Goal: Information Seeking & Learning: Compare options

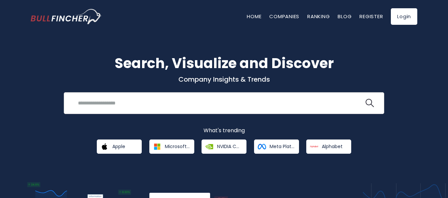
click at [117, 104] on input "search" at bounding box center [219, 103] width 290 height 12
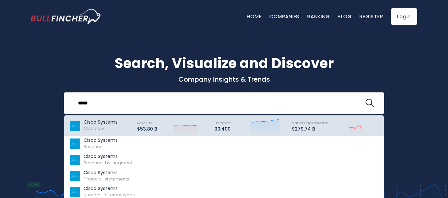
type input "*****"
click at [104, 126] on div "Cisco Systems Overview" at bounding box center [101, 125] width 34 height 13
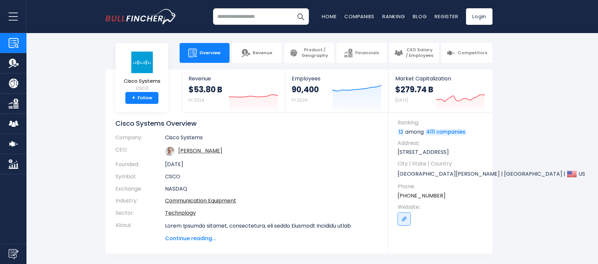
drag, startPoint x: 387, startPoint y: 1, endPoint x: 59, endPoint y: 76, distance: 336.9
click at [59, 76] on section "Cisco Systems CSCO + Follow Revenue $53.80 B FY 2024 Created with Highcharts 12…" at bounding box center [299, 161] width 598 height 184
click at [448, 52] on span "Competitors" at bounding box center [471, 53] width 29 height 6
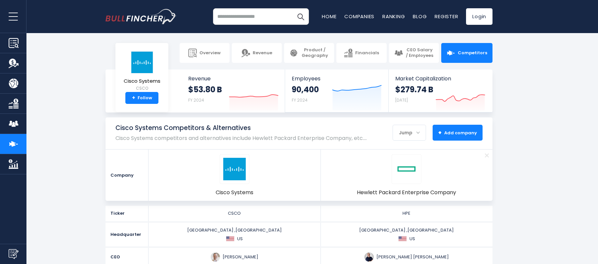
click at [449, 133] on span "+ Add company" at bounding box center [457, 133] width 39 height 6
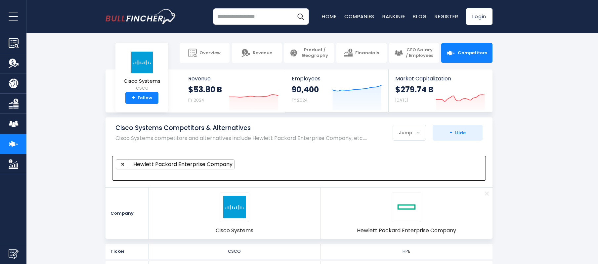
click at [283, 169] on span at bounding box center [296, 173] width 360 height 8
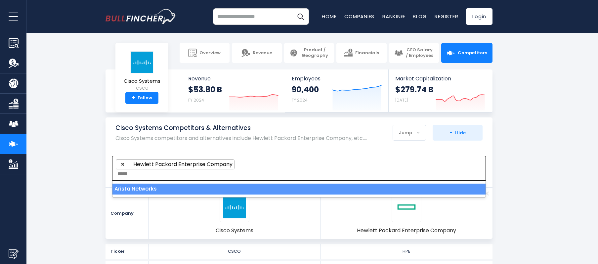
type textarea "*****"
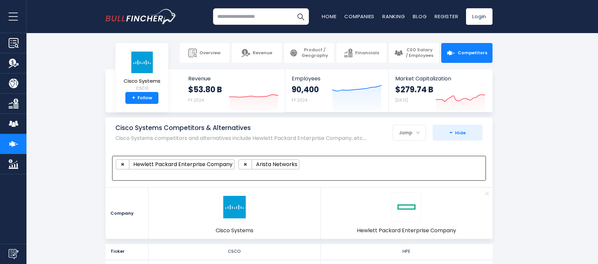
click at [227, 174] on span at bounding box center [296, 173] width 360 height 8
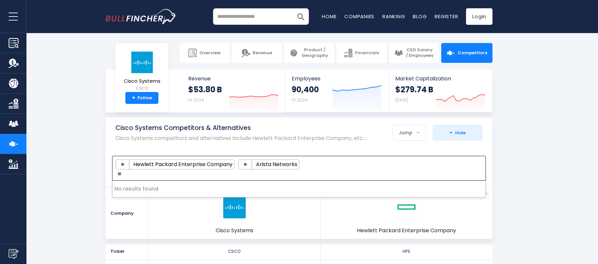
type textarea "*"
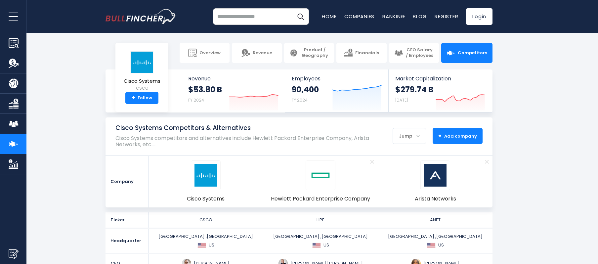
click at [444, 134] on span "+ Add company" at bounding box center [457, 136] width 39 height 6
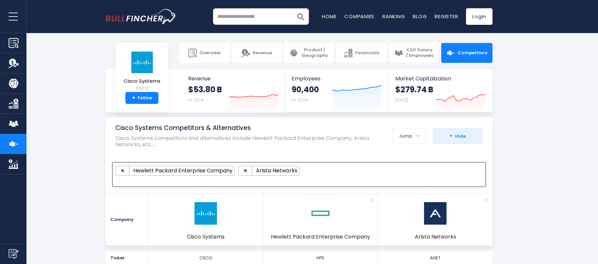
click at [274, 180] on span at bounding box center [296, 180] width 360 height 8
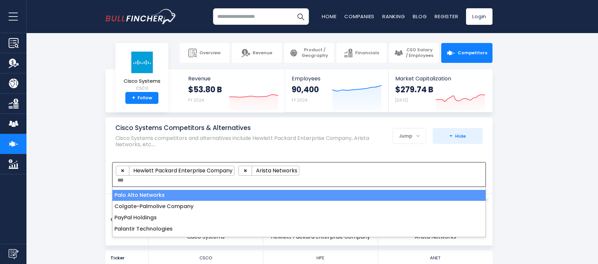
type textarea "***"
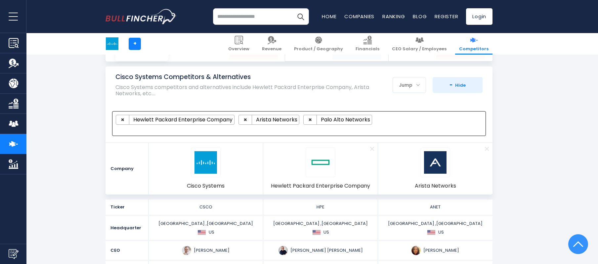
scroll to position [44, 0]
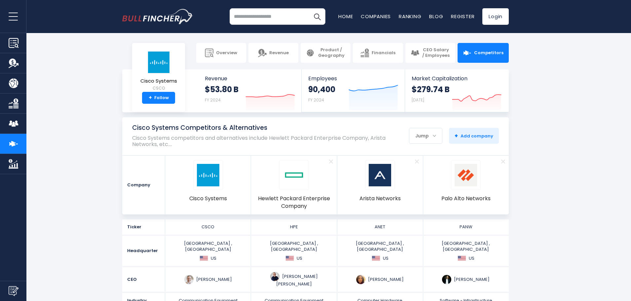
drag, startPoint x: 795, startPoint y: 0, endPoint x: 570, endPoint y: 245, distance: 333.3
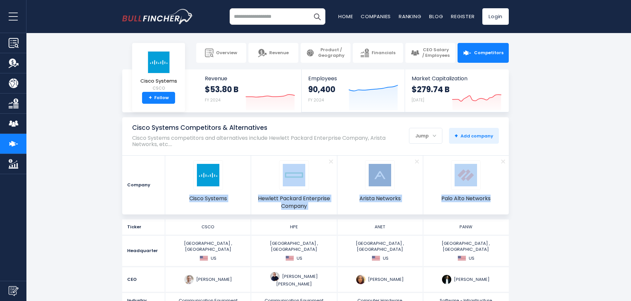
drag, startPoint x: 178, startPoint y: 199, endPoint x: 492, endPoint y: 206, distance: 313.7
click at [492, 206] on ul "Cisco Systems Remove Hewlett Packard Enterprise Company Remove Arista Networks …" at bounding box center [337, 185] width 344 height 59
copy ul "Cisco Systems Remove Hewlett Packard Enterprise Company Remove Arista Networks …"
click at [540, 186] on section "Cisco Systems Competitors & Alternatives Cisco Systems competitors and alternat…" at bounding box center [315, 165] width 631 height 97
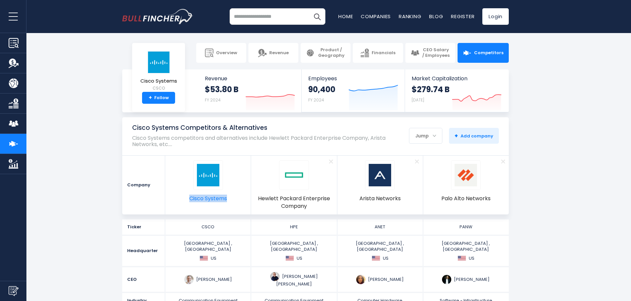
drag, startPoint x: 184, startPoint y: 199, endPoint x: 227, endPoint y: 201, distance: 42.7
click at [227, 201] on li "Cisco Systems" at bounding box center [208, 185] width 86 height 59
drag, startPoint x: 334, startPoint y: 212, endPoint x: 259, endPoint y: 199, distance: 75.2
click at [259, 199] on li "Remove Hewlett Packard Enterprise Company" at bounding box center [294, 185] width 86 height 59
copy span "Hewlett Packard Enterprise Company"
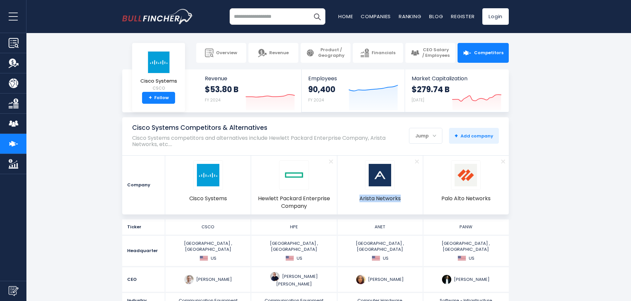
drag, startPoint x: 422, startPoint y: 203, endPoint x: 356, endPoint y: 195, distance: 66.3
click at [356, 195] on li "Remove Arista Networks" at bounding box center [380, 185] width 86 height 59
copy span "Arista Networks"
drag, startPoint x: 503, startPoint y: 206, endPoint x: 442, endPoint y: 196, distance: 61.9
click at [442, 196] on li "Remove Palo Alto Networks" at bounding box center [466, 185] width 86 height 59
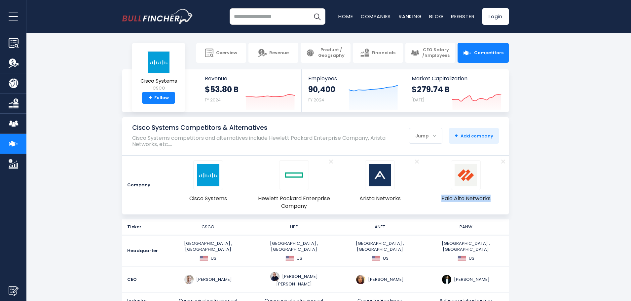
copy span "Palo Alto Networks"
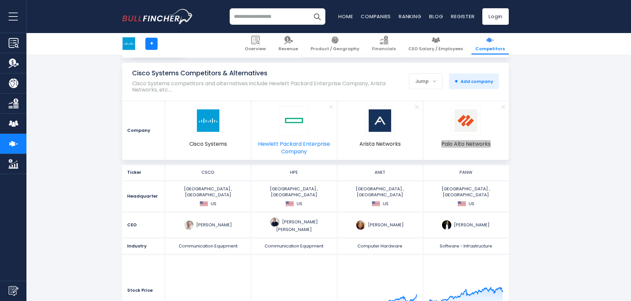
scroll to position [66, 0]
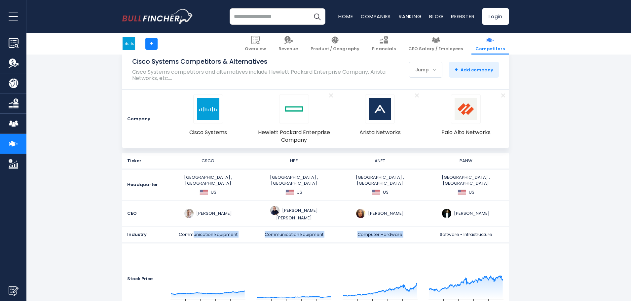
drag, startPoint x: 192, startPoint y: 223, endPoint x: 431, endPoint y: 223, distance: 238.6
click at [431, 227] on div "Industry Communication Equipment Communication Equipment Computer Hardware Soft…" at bounding box center [315, 235] width 387 height 17
drag, startPoint x: 494, startPoint y: 223, endPoint x: 177, endPoint y: 216, distance: 317.4
click at [177, 227] on div "Industry Communication Equipment Communication Equipment Computer Hardware Soft…" at bounding box center [315, 235] width 387 height 17
copy div "Communication Equipment Communication Equipment Computer Hardware Software - In…"
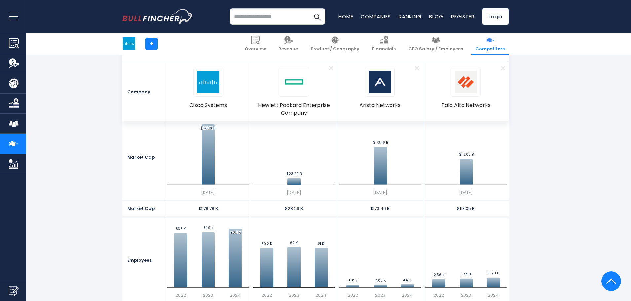
scroll to position [297, 0]
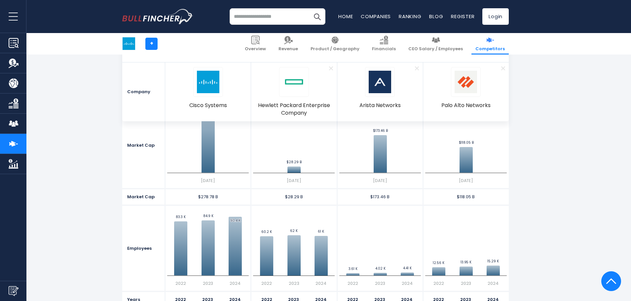
click at [87, 163] on section "Company Cisco Systems Remove Hewlett Packard Enterprise Company Remove Arista N…" at bounding box center [315, 131] width 631 height 419
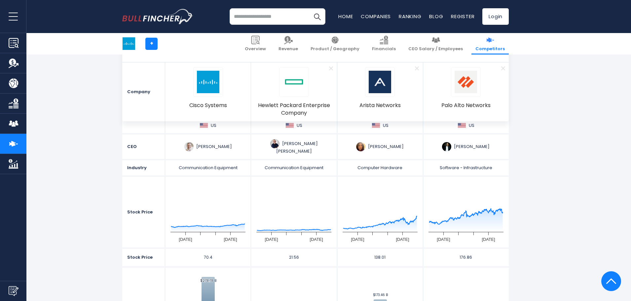
scroll to position [165, 0]
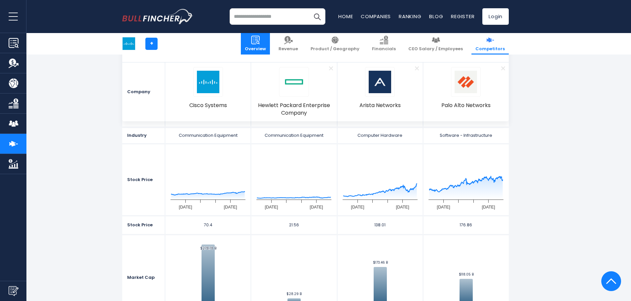
click at [260, 43] on img at bounding box center [255, 40] width 9 height 9
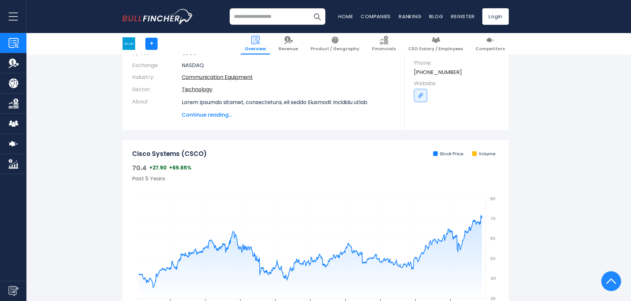
scroll to position [99, 0]
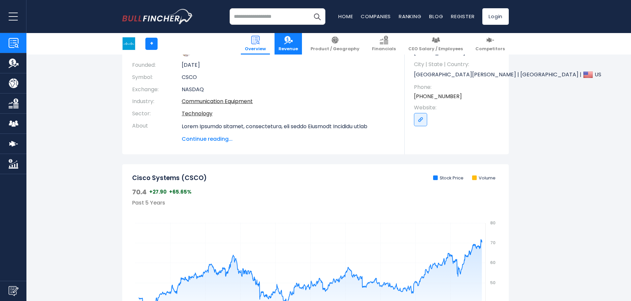
click at [293, 44] on img at bounding box center [288, 40] width 9 height 9
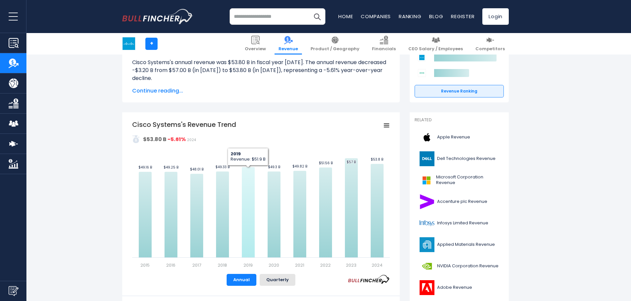
scroll to position [99, 0]
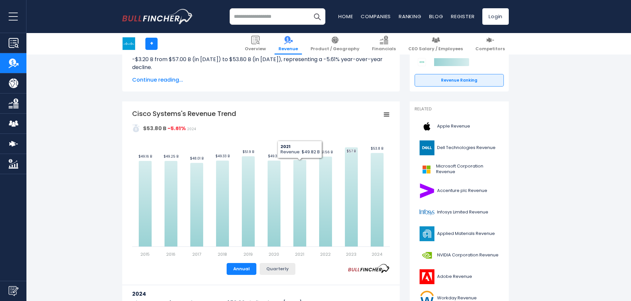
click at [282, 269] on button "Quarterly" at bounding box center [278, 269] width 36 height 12
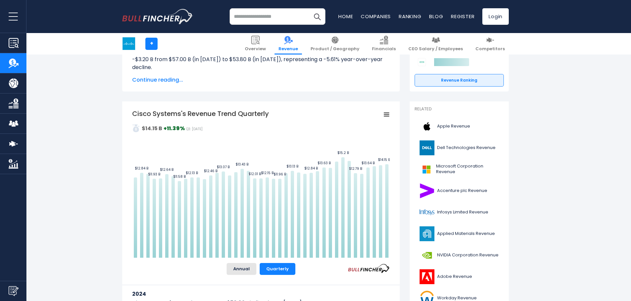
click at [387, 114] on icon "Cisco Systems's Revenue Trend Quarterly" at bounding box center [386, 114] width 5 height 3
click at [365, 127] on li "View Fullscreen" at bounding box center [364, 126] width 48 height 9
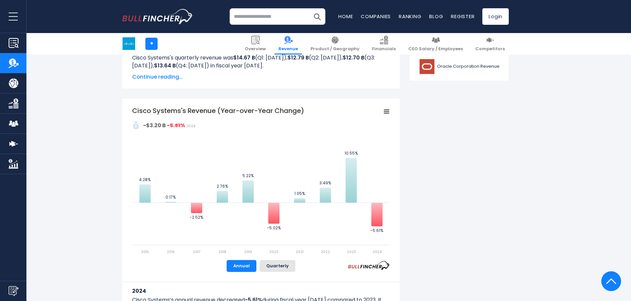
scroll to position [364, 0]
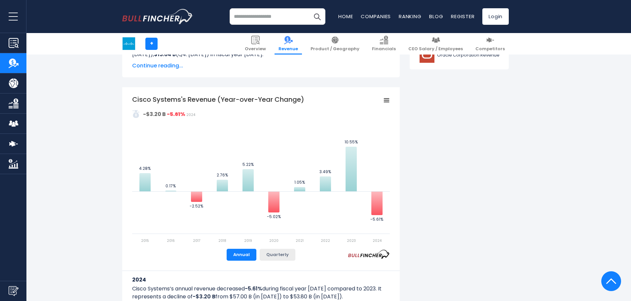
click at [285, 256] on button "Quarterly" at bounding box center [278, 255] width 36 height 12
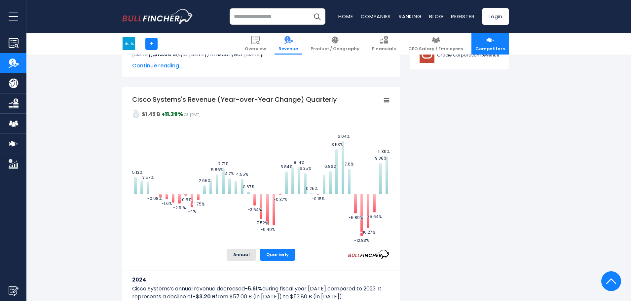
click at [494, 41] on img at bounding box center [490, 40] width 9 height 9
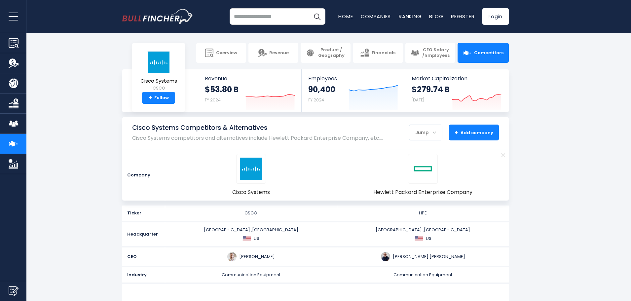
click at [468, 133] on span "+ Add company" at bounding box center [474, 133] width 39 height 6
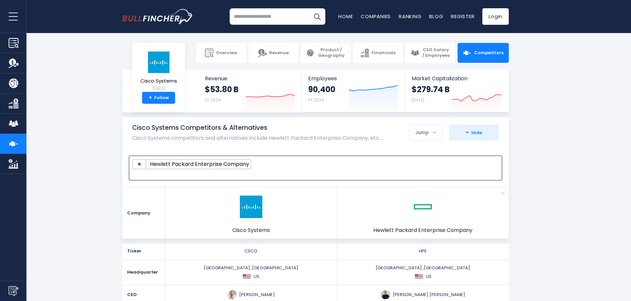
click at [315, 173] on span at bounding box center [313, 173] width 360 height 8
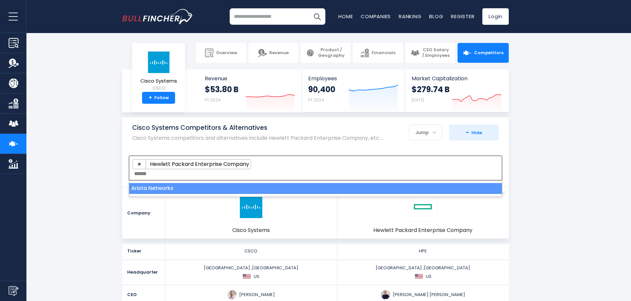
type textarea "******"
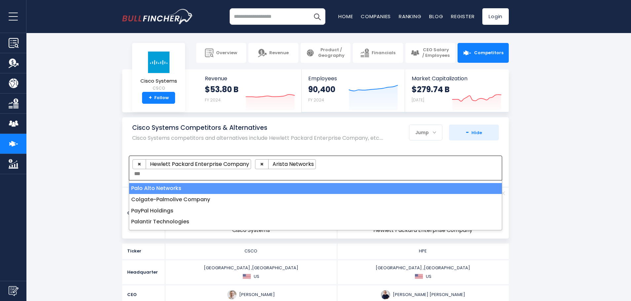
type textarea "***"
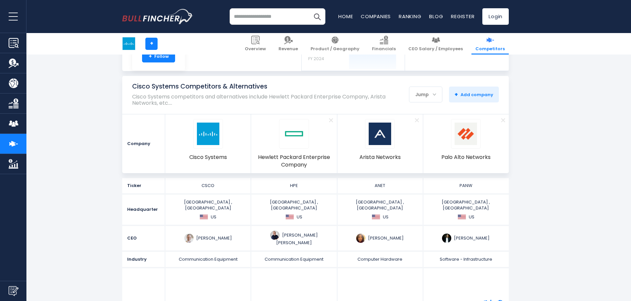
scroll to position [66, 0]
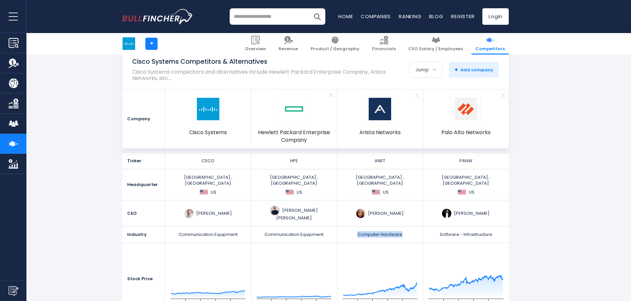
drag, startPoint x: 357, startPoint y: 223, endPoint x: 404, endPoint y: 223, distance: 46.9
click at [404, 232] on div "Computer Hardware" at bounding box center [380, 235] width 82 height 6
copy span "Computer Hardware"
drag, startPoint x: 438, startPoint y: 224, endPoint x: 493, endPoint y: 223, distance: 54.9
click at [493, 232] on div "Software - Infrastructure" at bounding box center [466, 235] width 82 height 6
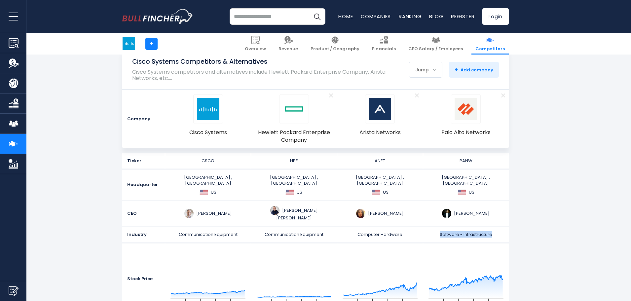
copy span "Software - Infrastructure"
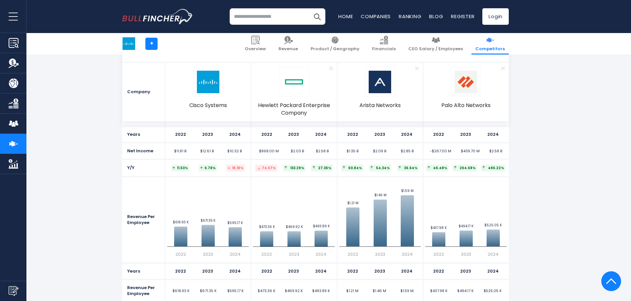
scroll to position [1388, 0]
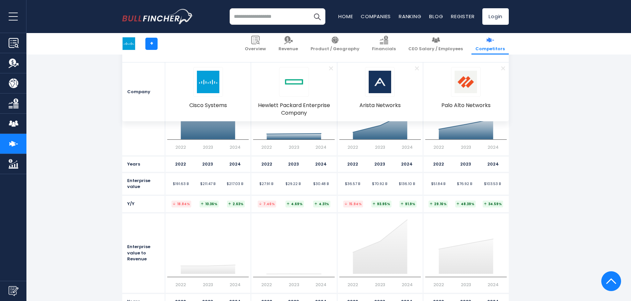
scroll to position [3272, 0]
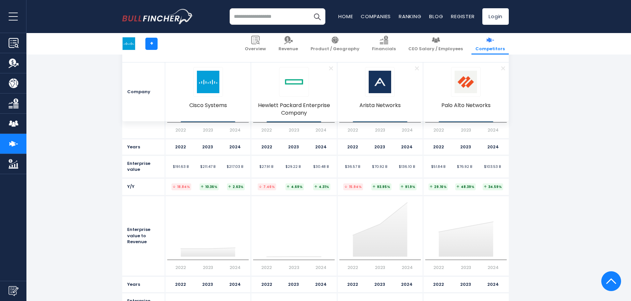
click at [73, 201] on section "Valuation Enterprise Value Created with Highcharts 12.1.2 2022 2023 2024 Create…" at bounding box center [315, 260] width 631 height 431
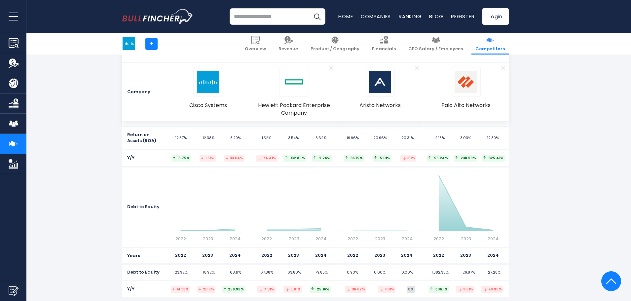
scroll to position [3008, 0]
